Goal: Task Accomplishment & Management: Complete application form

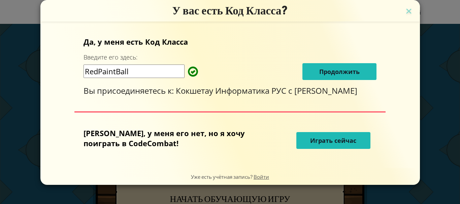
click at [324, 71] on font "Продолжить" at bounding box center [339, 72] width 40 height 8
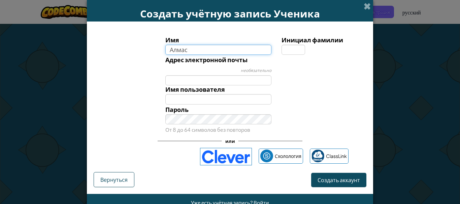
type input "Алмас"
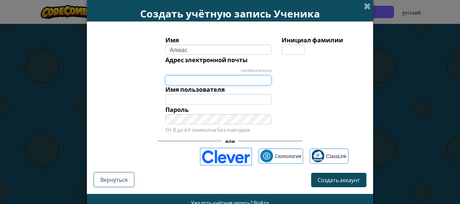
type input "Алмас"
click at [180, 83] on div "Имя Алмас Инициал фамилии [PERSON_NAME] электронной почты необязательно Имя пол…" at bounding box center [229, 84] width 269 height 99
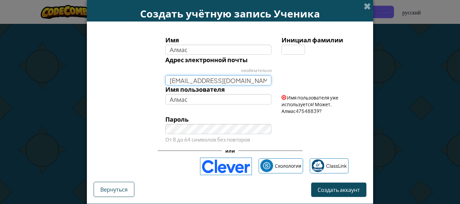
type input "[EMAIL_ADDRESS][DOMAIN_NAME]"
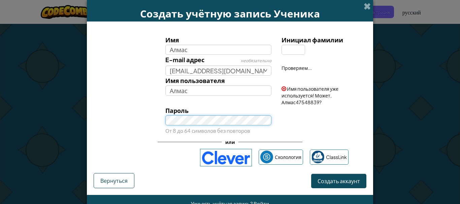
click at [175, 126] on div "Пароль От 8 до 64 символов без повторов" at bounding box center [218, 121] width 117 height 30
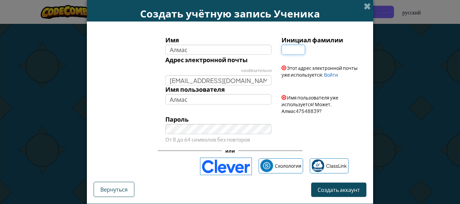
click at [290, 52] on input "Инициал фамилии" at bounding box center [294, 50] width 24 height 10
type input "[PERSON_NAME]"
type input "АлмасК"
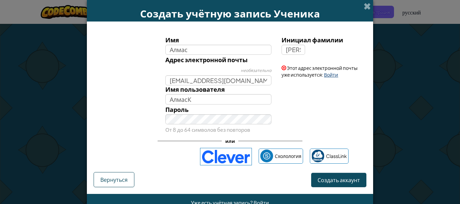
click at [326, 75] on font "Войти" at bounding box center [331, 75] width 14 height 6
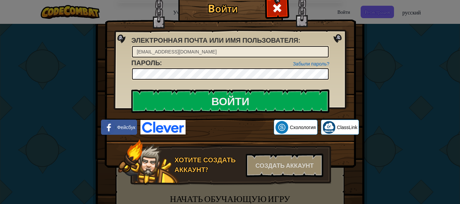
scroll to position [12, 0]
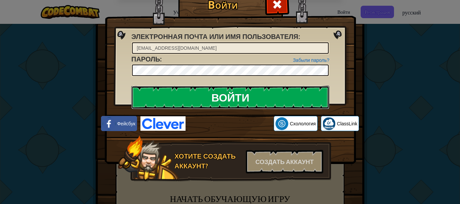
click at [230, 101] on input "Войти" at bounding box center [230, 98] width 198 height 24
